Goal: Book appointment/travel/reservation

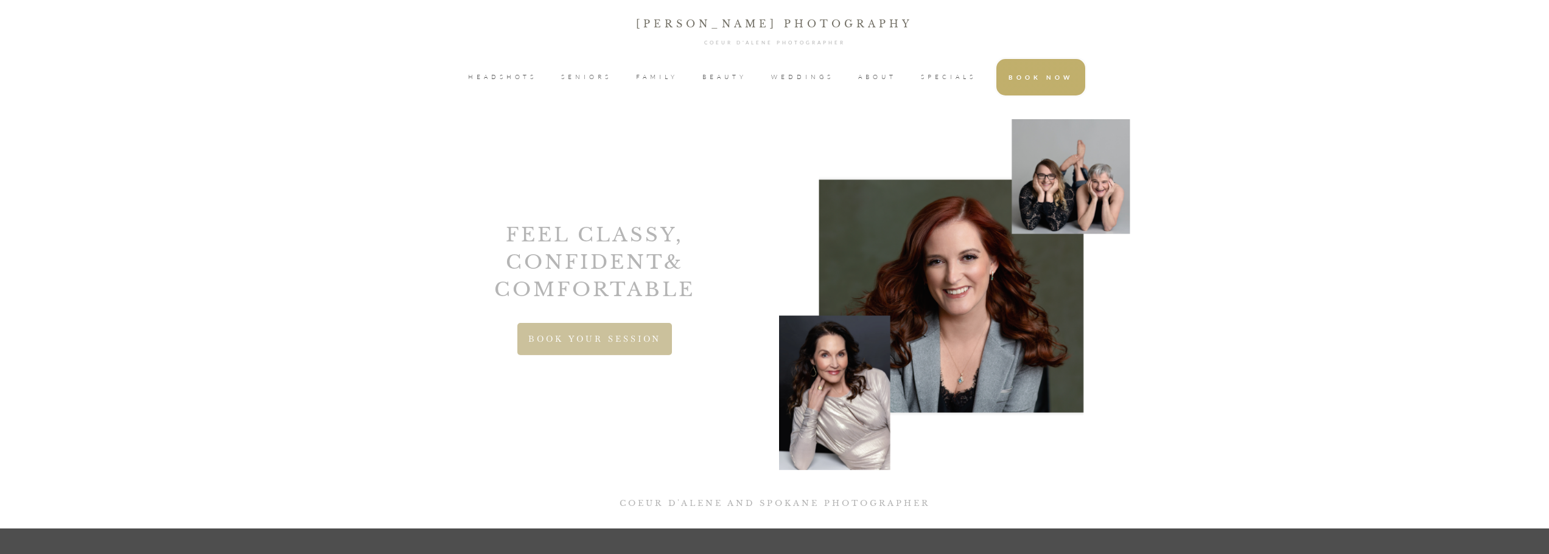
click at [503, 81] on span "HEADSHOTS" at bounding box center [502, 77] width 69 height 18
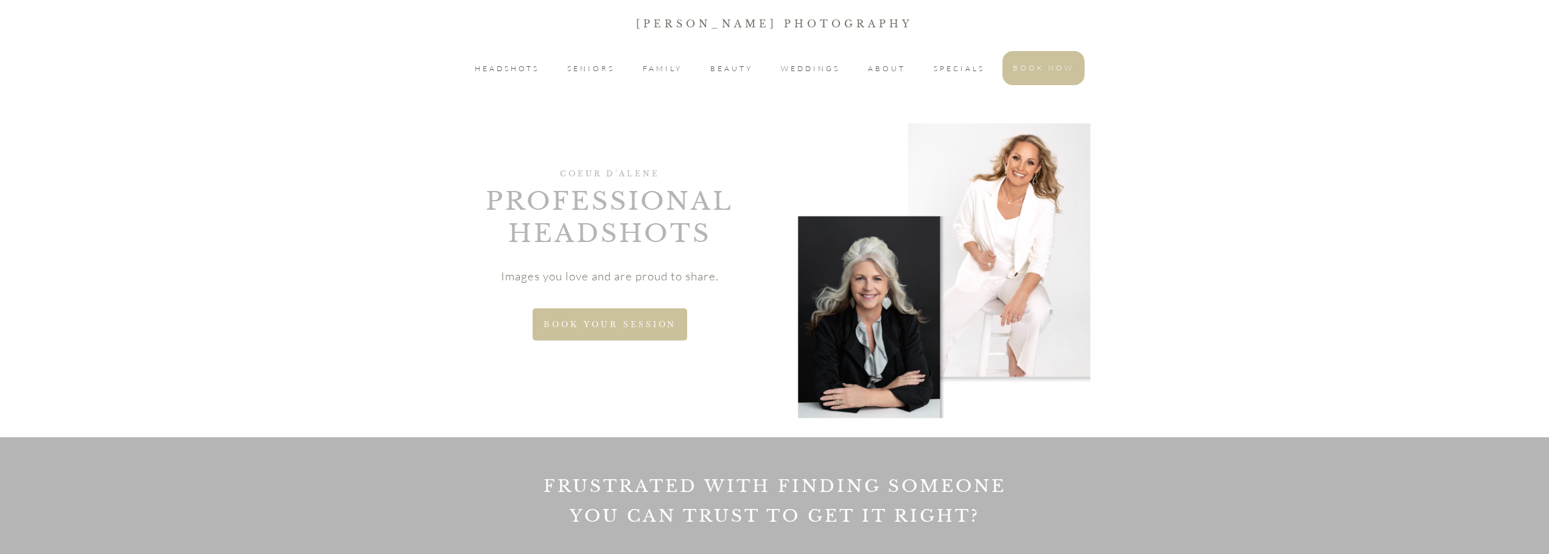
click at [616, 329] on span "BOOK YOUR SESSION" at bounding box center [609, 324] width 133 height 10
